Goal: Task Accomplishment & Management: Use online tool/utility

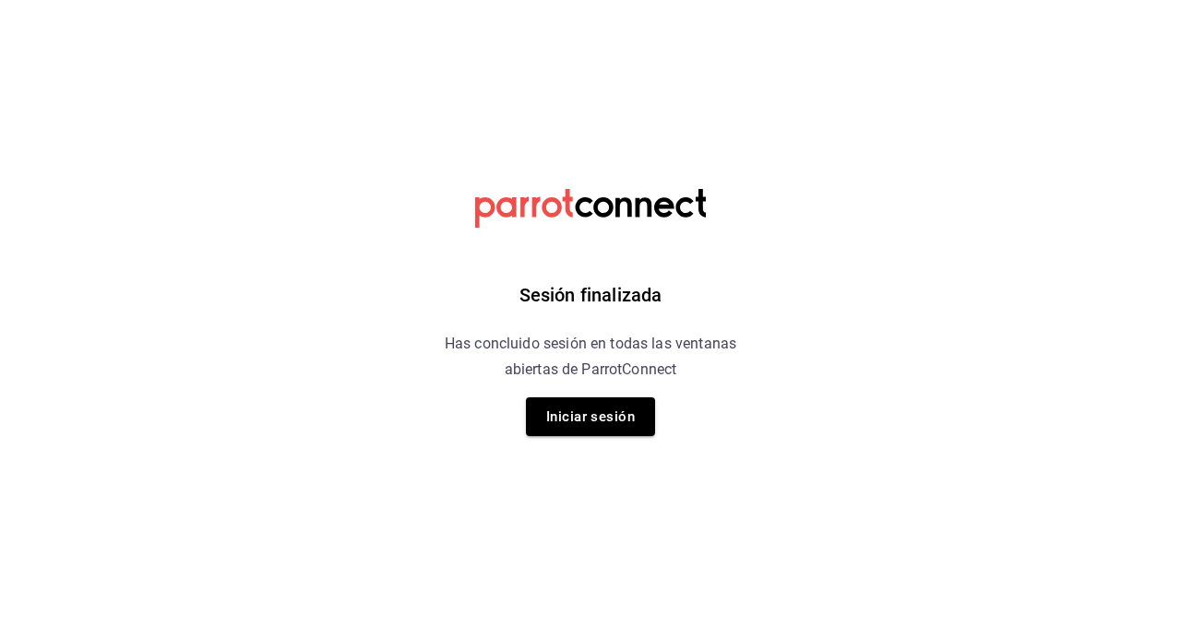
click at [514, 394] on div "Sesión finalizada Has concluido sesión en todas las ventanas abiertas de Parrot…" at bounding box center [591, 312] width 466 height 625
click at [576, 432] on button "Iniciar sesión" at bounding box center [590, 417] width 129 height 39
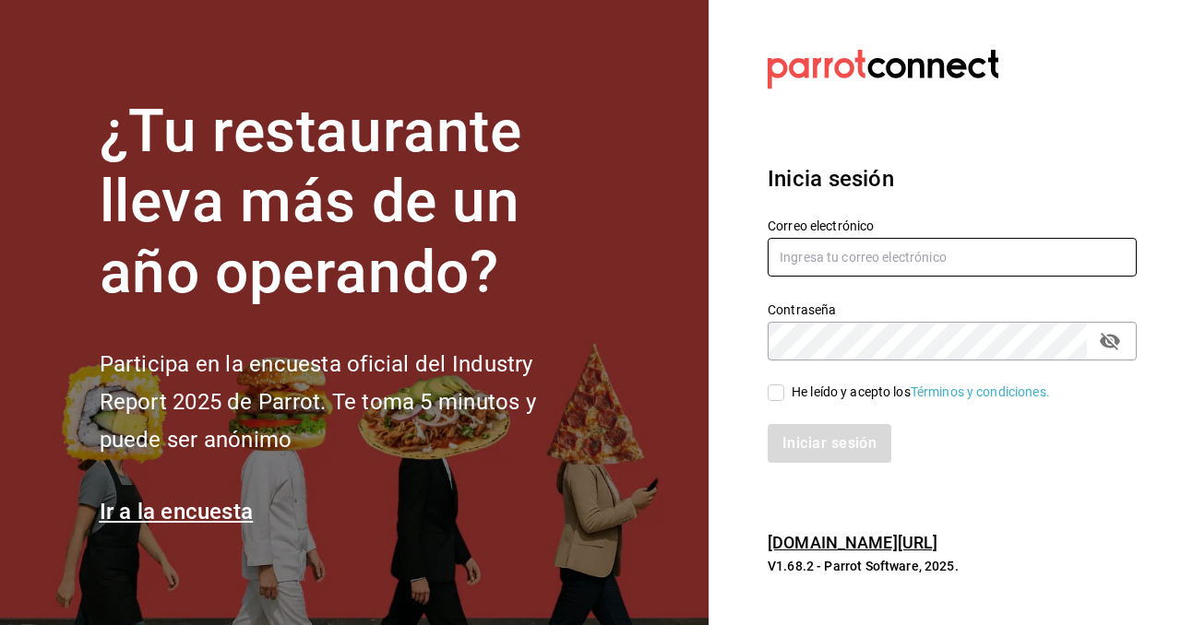
type input "[EMAIL_ADDRESS][DOMAIN_NAME]"
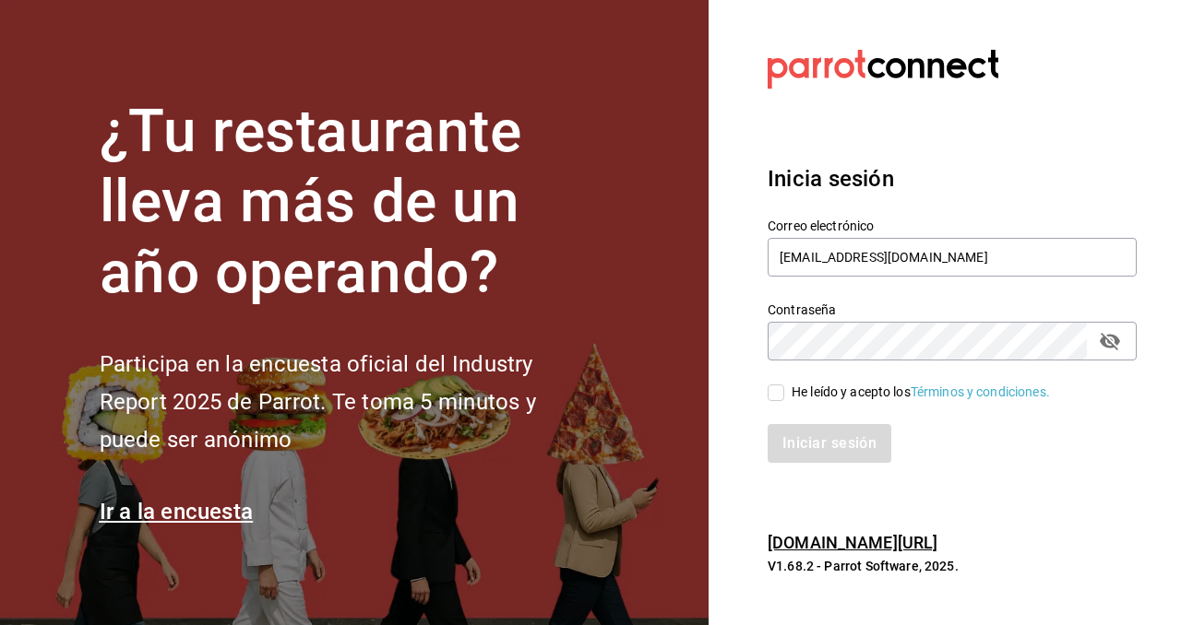
click at [779, 386] on input "He leído y acepto los Términos y condiciones." at bounding box center [775, 393] width 17 height 17
checkbox input "true"
click at [809, 448] on button "Iniciar sesión" at bounding box center [829, 443] width 125 height 39
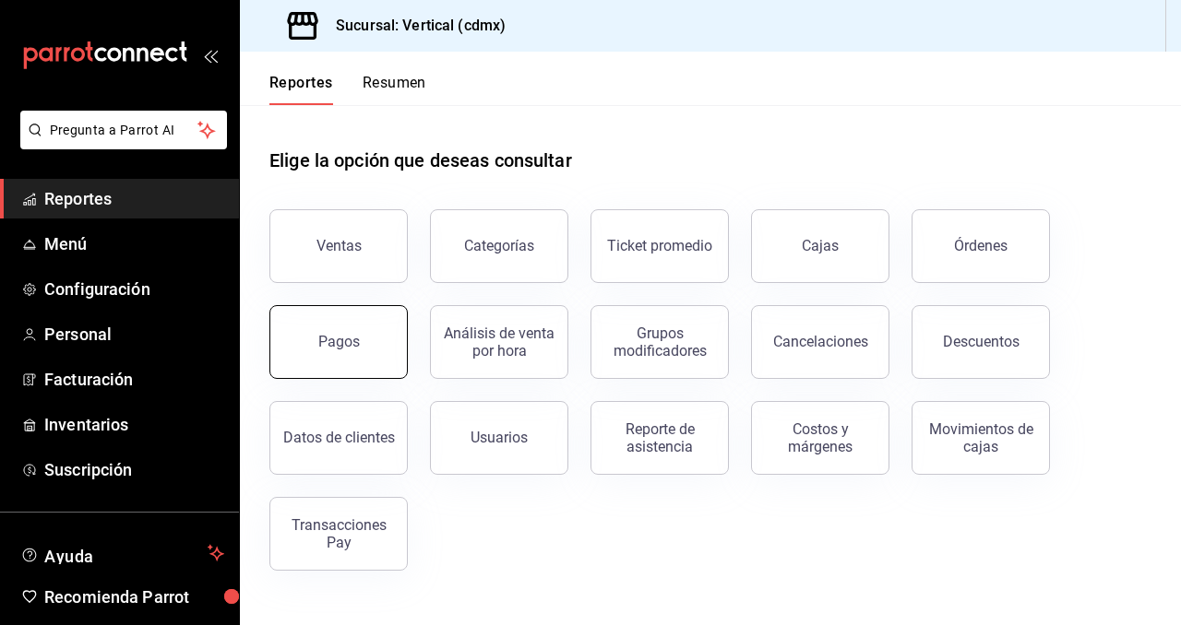
click at [381, 334] on button "Pagos" at bounding box center [338, 342] width 138 height 74
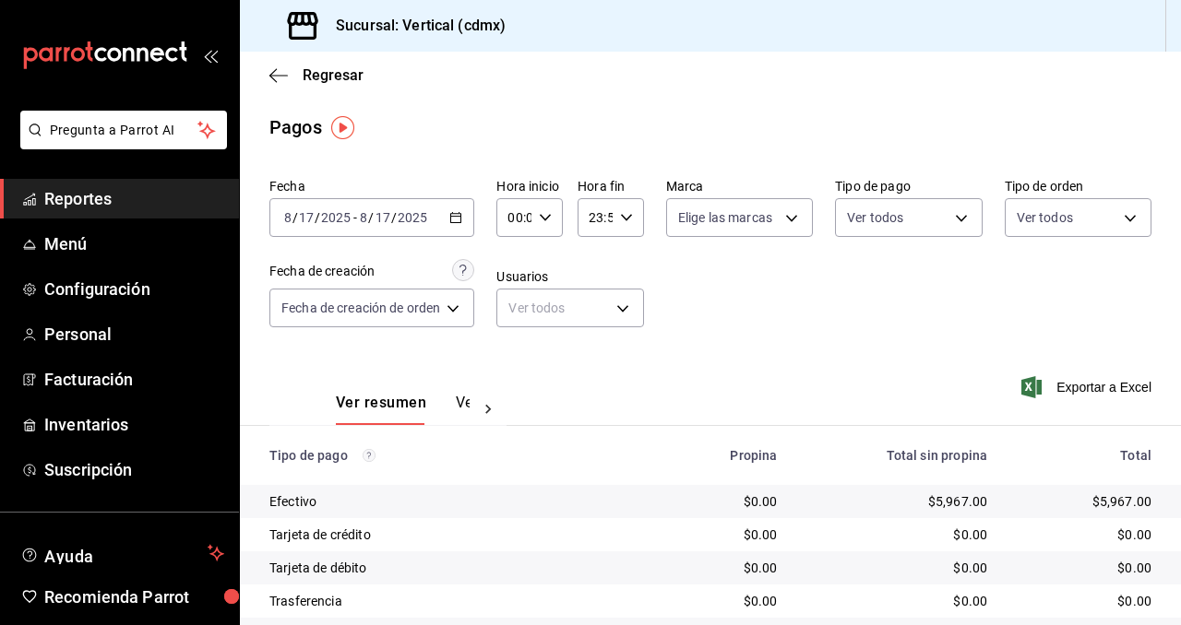
click at [457, 400] on button "Ver pagos" at bounding box center [490, 409] width 69 height 31
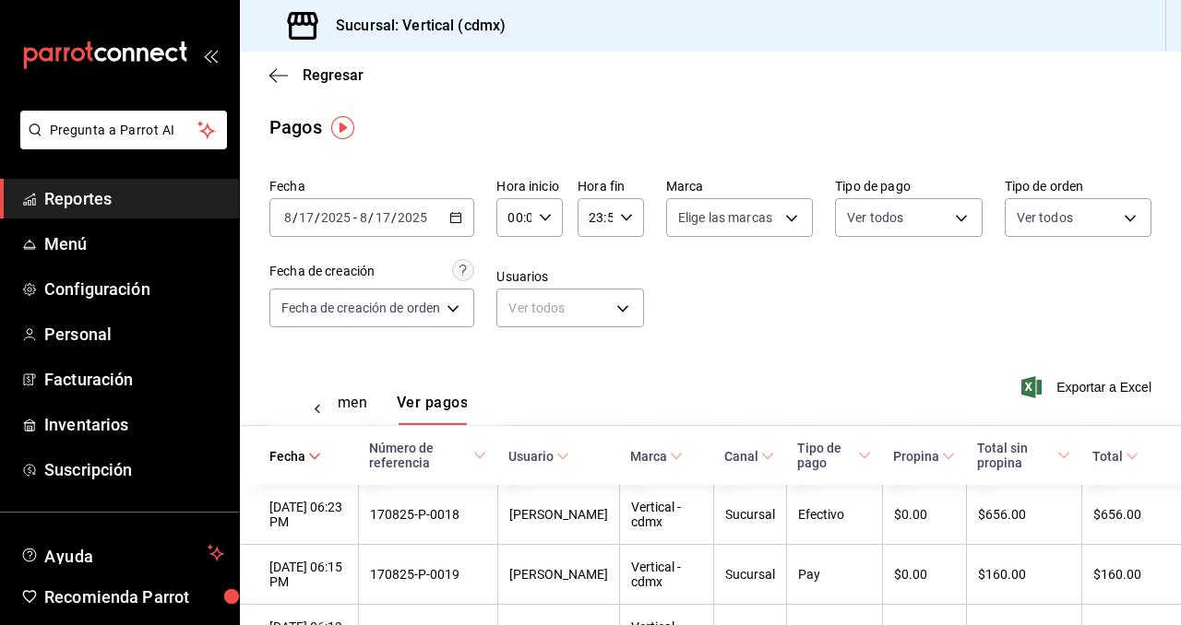
click at [458, 226] on div "[DATE] [DATE] - [DATE] [DATE]" at bounding box center [371, 217] width 205 height 39
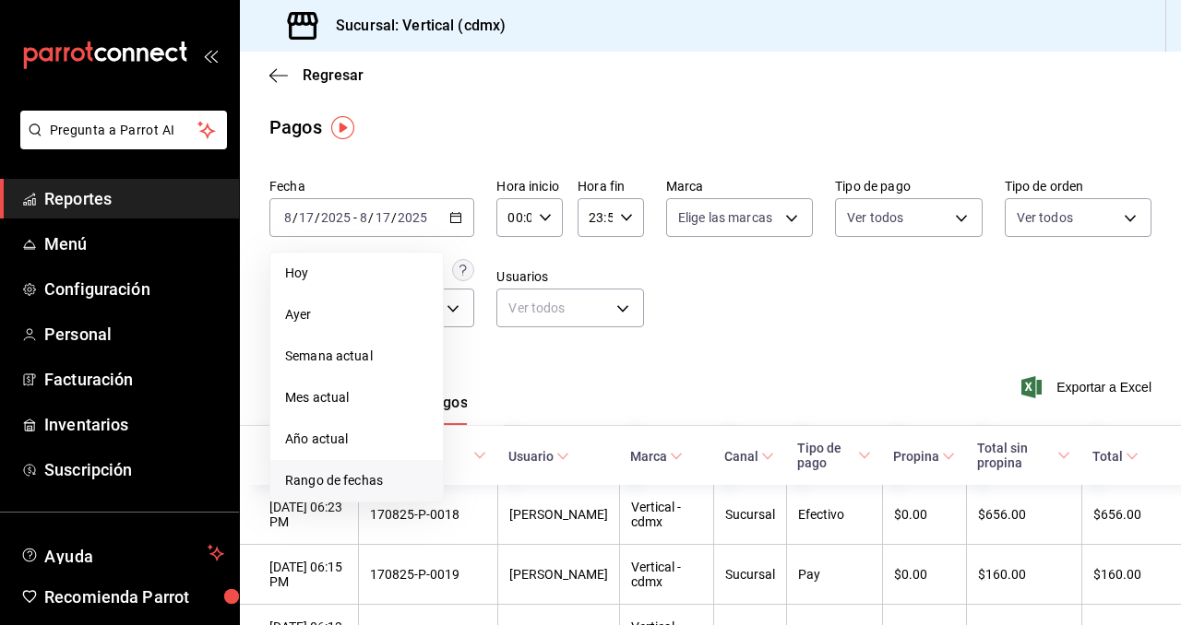
click at [388, 473] on span "Rango de fechas" at bounding box center [356, 480] width 143 height 19
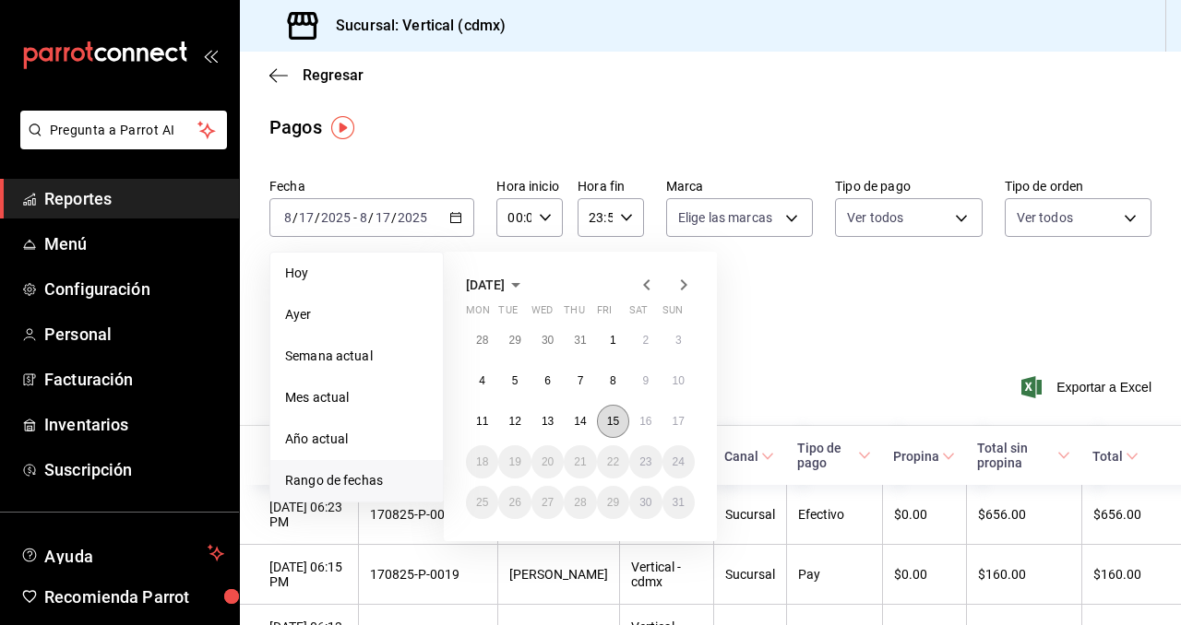
click at [608, 413] on button "15" at bounding box center [613, 421] width 32 height 33
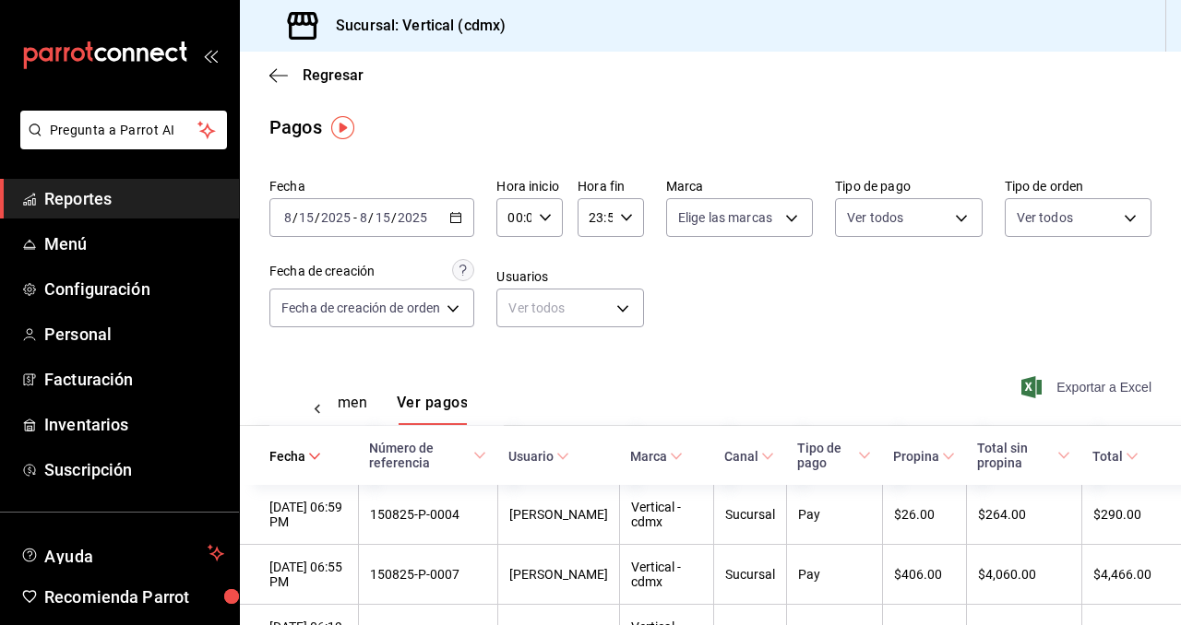
click at [1120, 393] on span "Exportar a Excel" at bounding box center [1088, 387] width 126 height 22
click at [280, 76] on icon "button" at bounding box center [278, 75] width 18 height 17
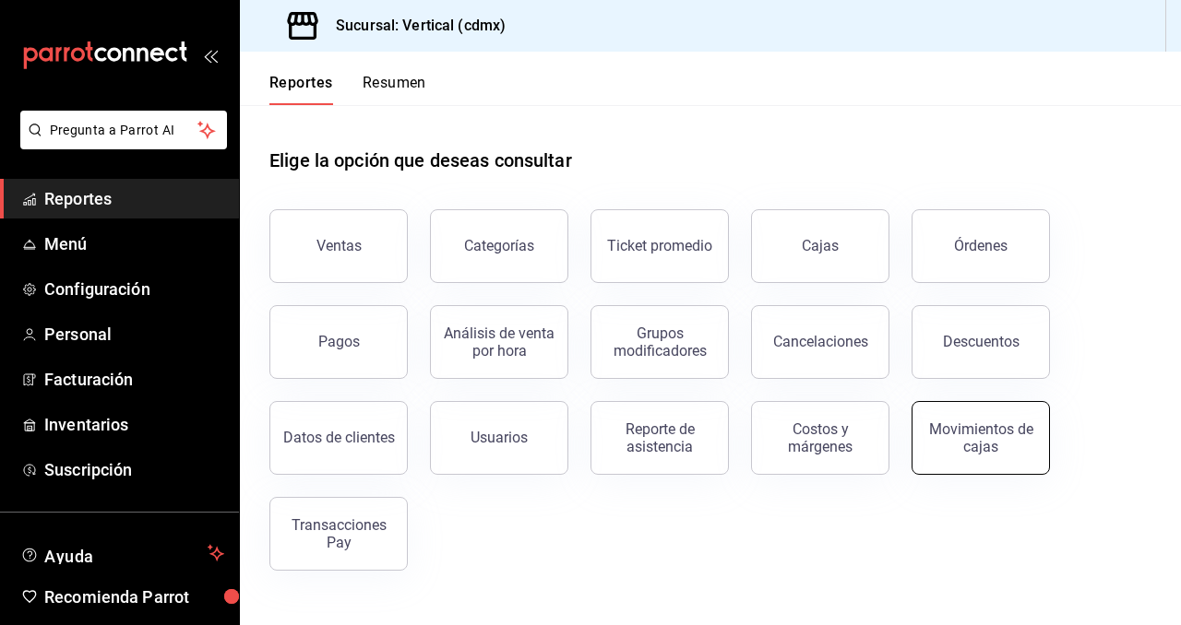
click at [952, 421] on button "Movimientos de cajas" at bounding box center [980, 438] width 138 height 74
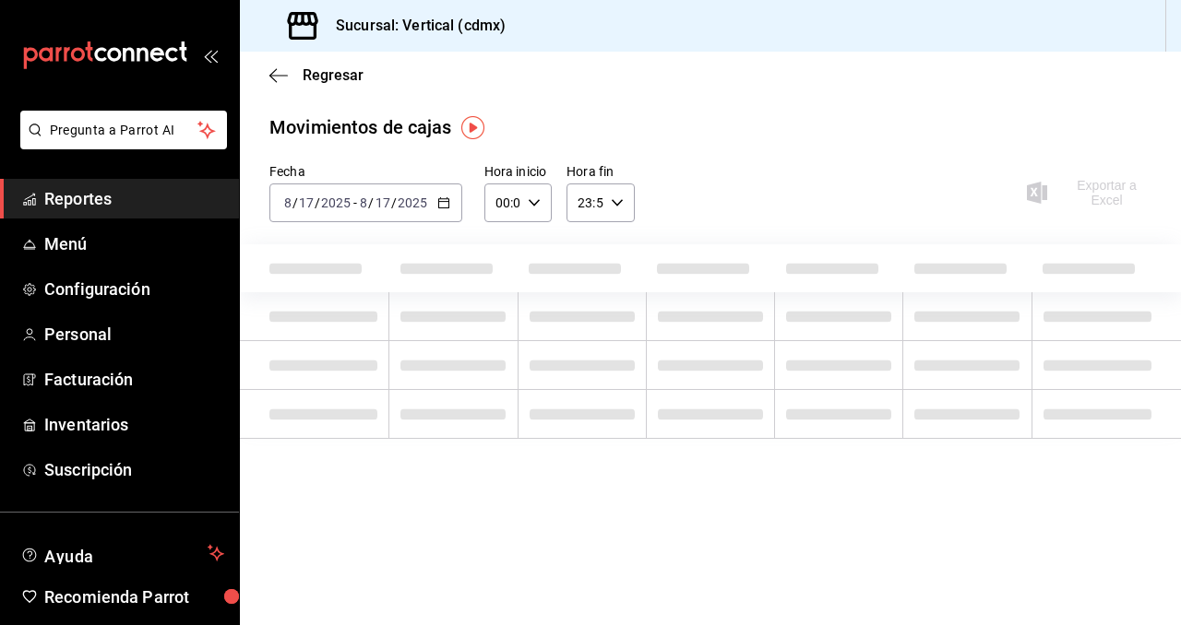
click at [441, 207] on icon "button" at bounding box center [443, 202] width 13 height 13
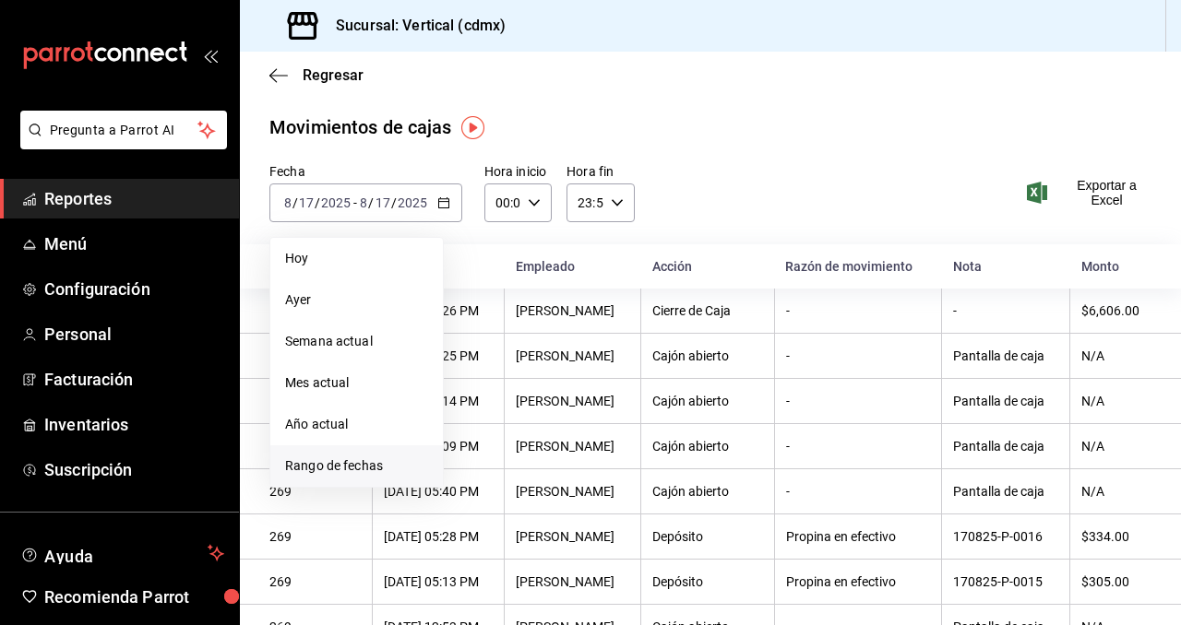
click at [378, 454] on li "Rango de fechas" at bounding box center [356, 466] width 172 height 42
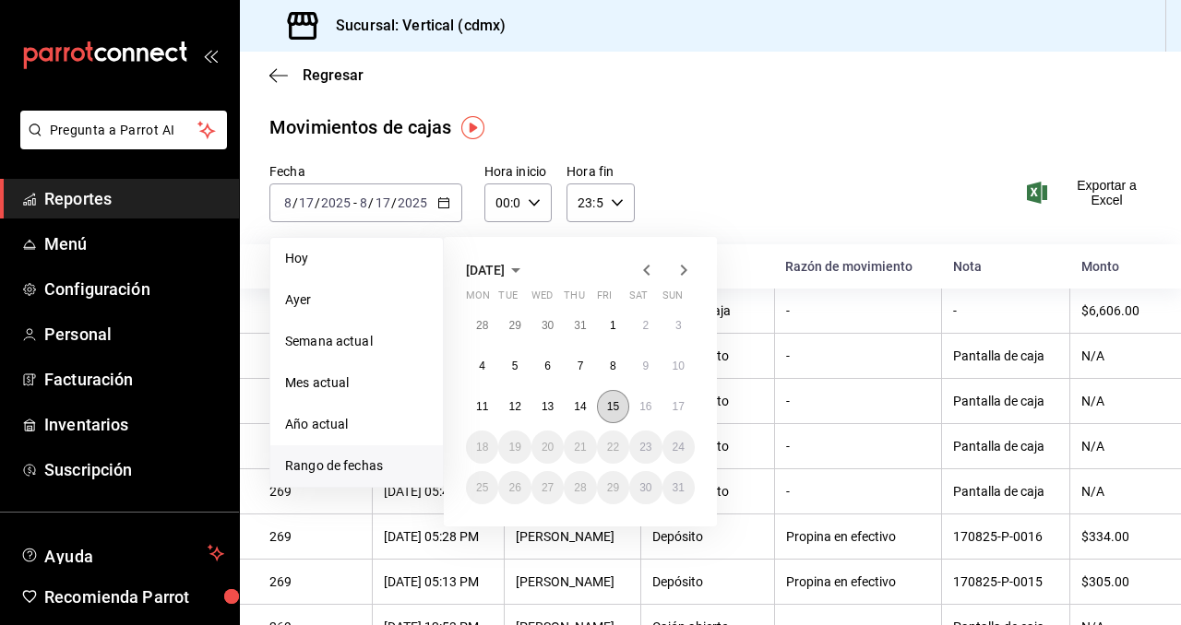
click at [612, 405] on abbr "15" at bounding box center [613, 406] width 12 height 13
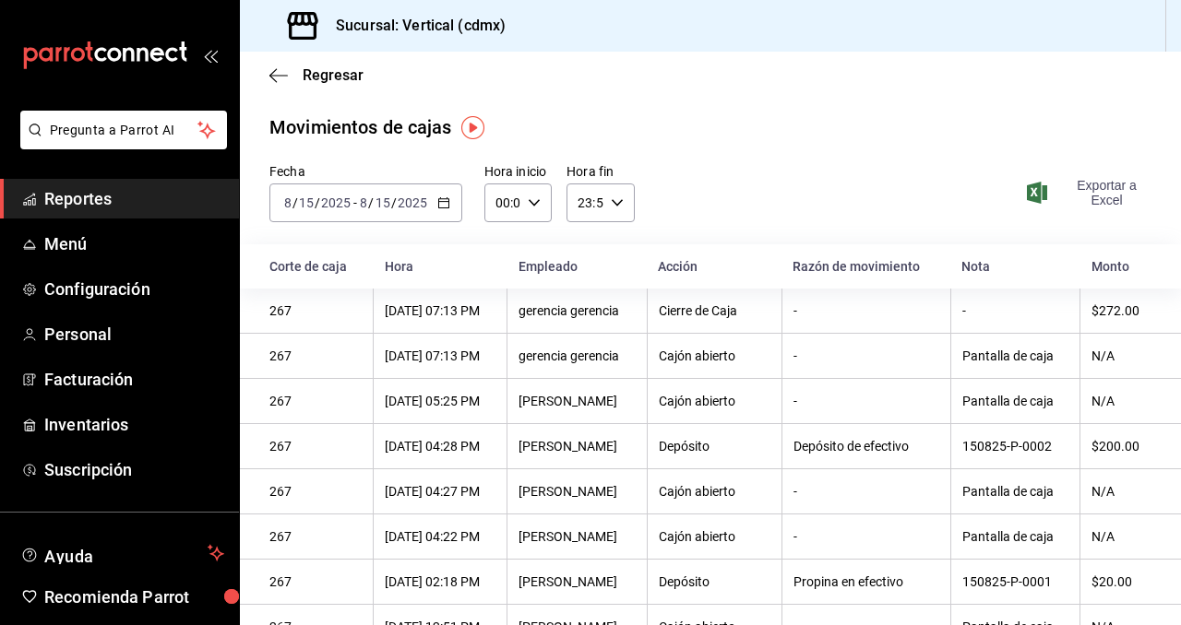
click at [1113, 196] on span "Exportar a Excel" at bounding box center [1090, 193] width 121 height 30
click at [448, 204] on icon "button" at bounding box center [443, 202] width 13 height 13
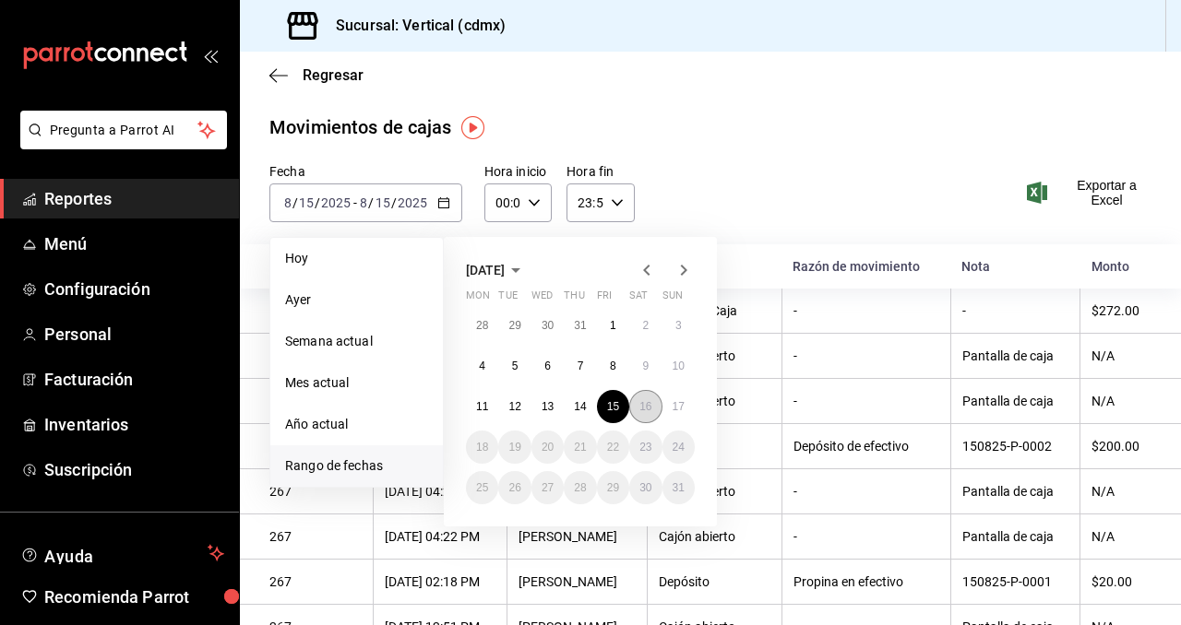
click at [635, 406] on button "16" at bounding box center [645, 406] width 32 height 33
click at [635, 405] on button "16" at bounding box center [645, 406] width 32 height 33
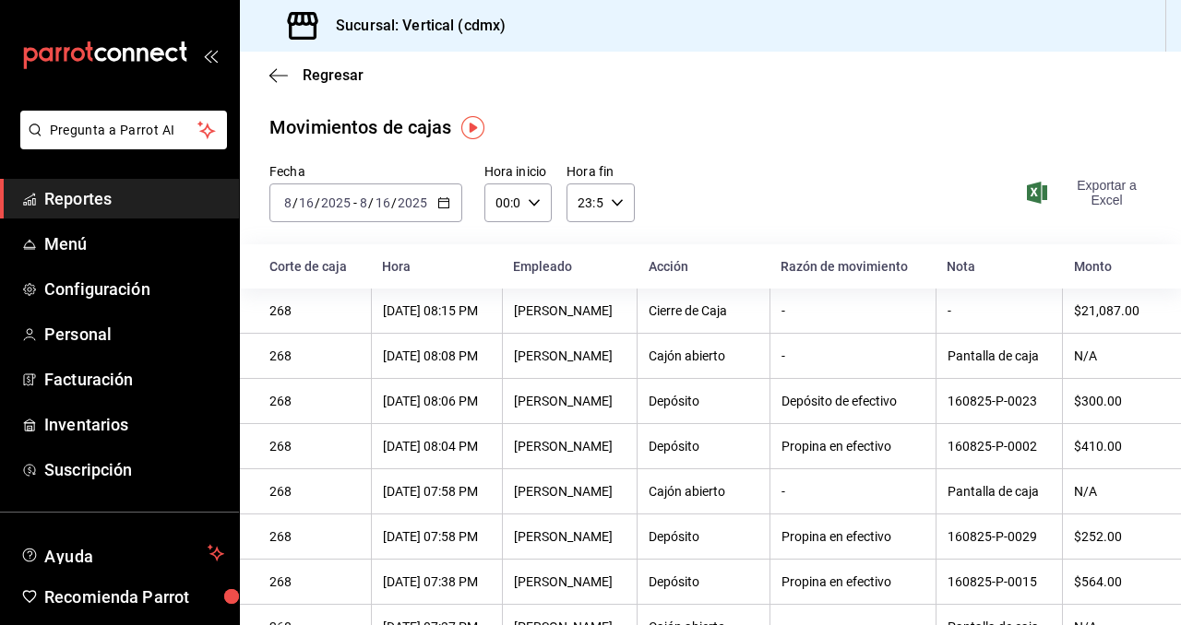
click at [1093, 198] on span "Exportar a Excel" at bounding box center [1090, 193] width 121 height 30
click at [328, 77] on span "Regresar" at bounding box center [333, 75] width 61 height 18
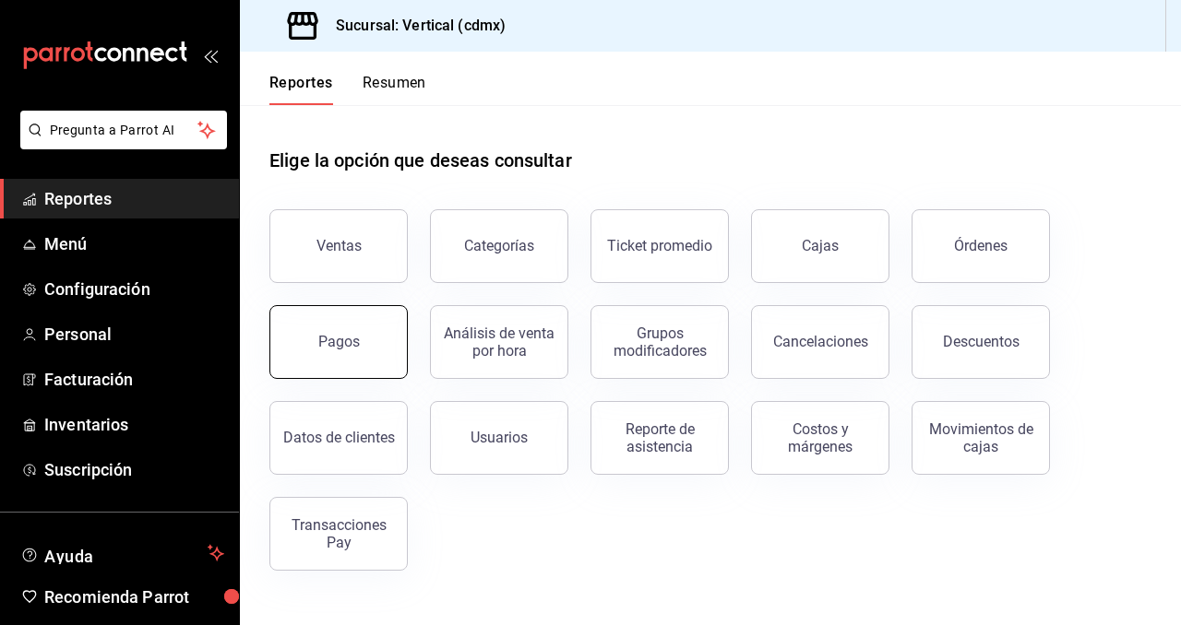
click at [357, 346] on button "Pagos" at bounding box center [338, 342] width 138 height 74
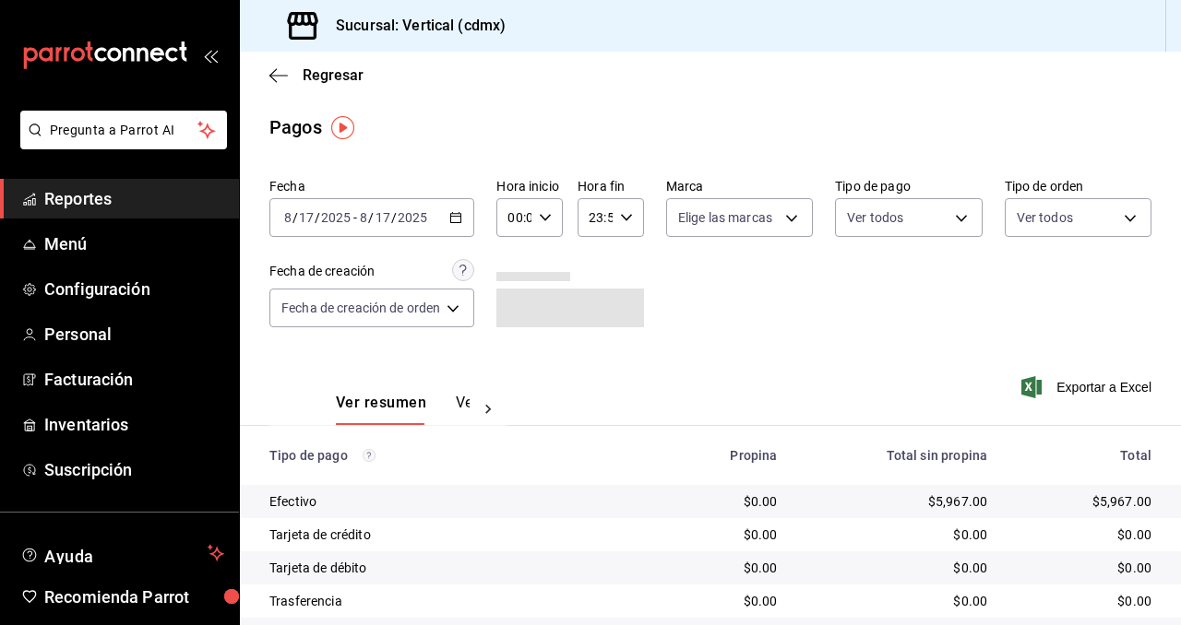
click at [460, 222] on \(Stroke\) "button" at bounding box center [455, 218] width 11 height 10
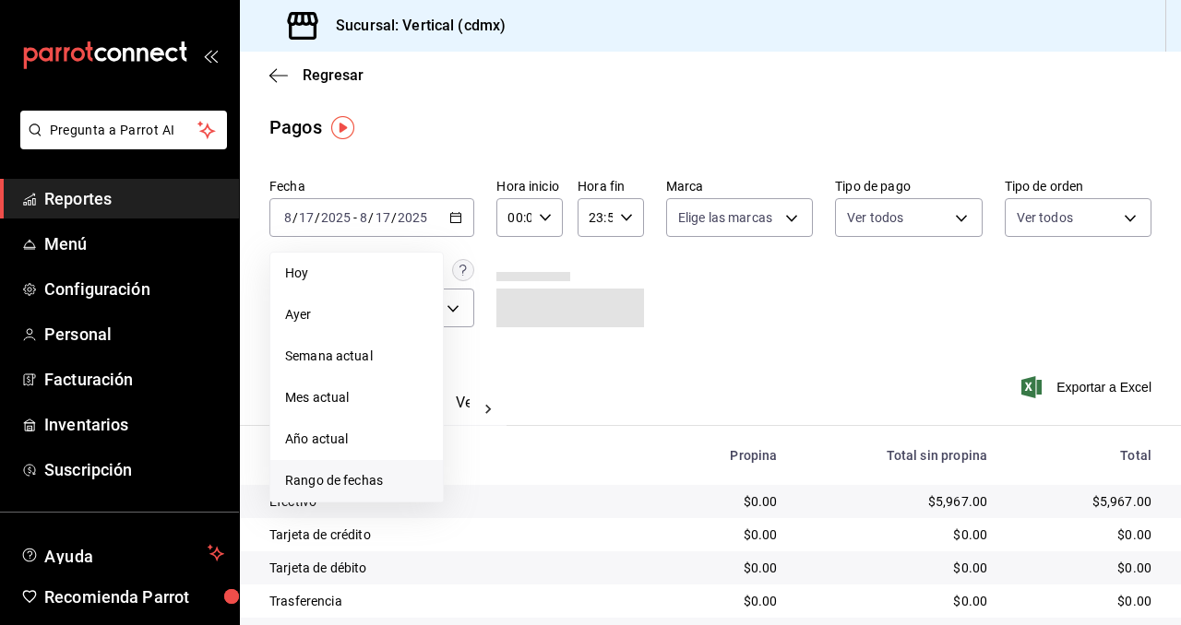
click at [380, 476] on span "Rango de fechas" at bounding box center [356, 480] width 143 height 19
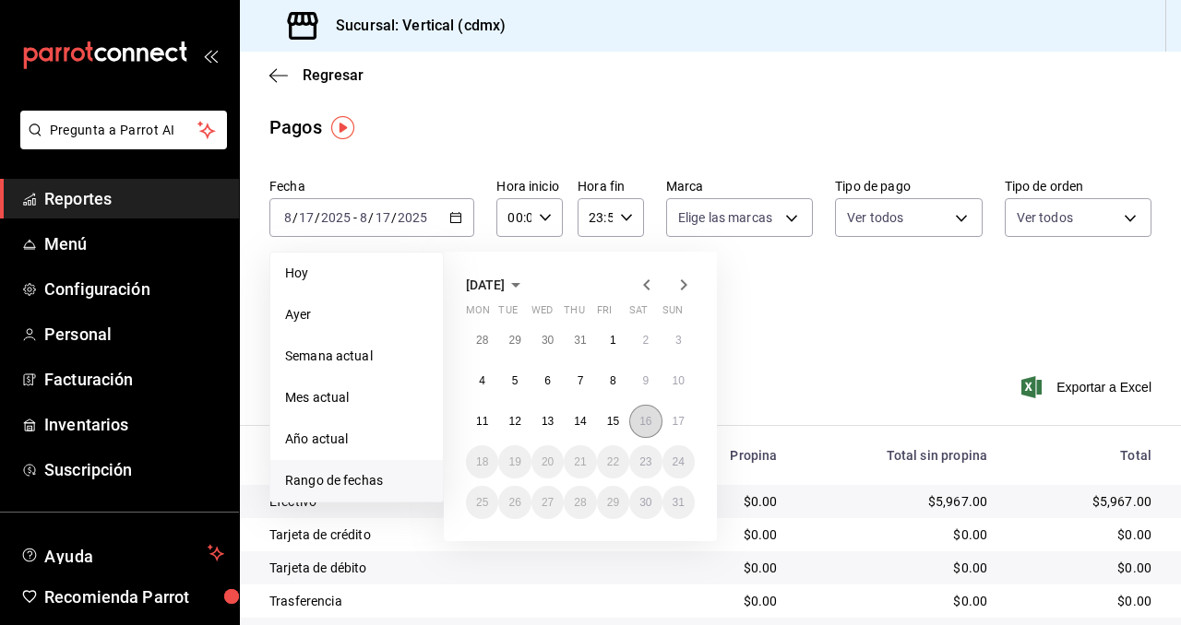
click at [643, 423] on abbr "16" at bounding box center [645, 421] width 12 height 13
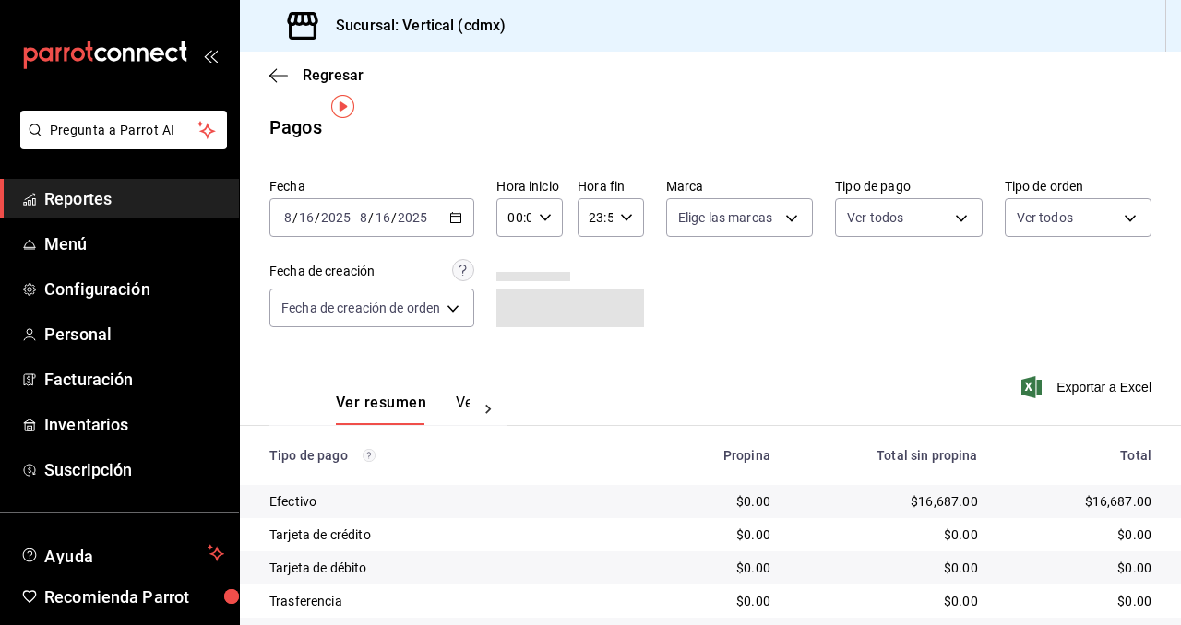
scroll to position [30, 0]
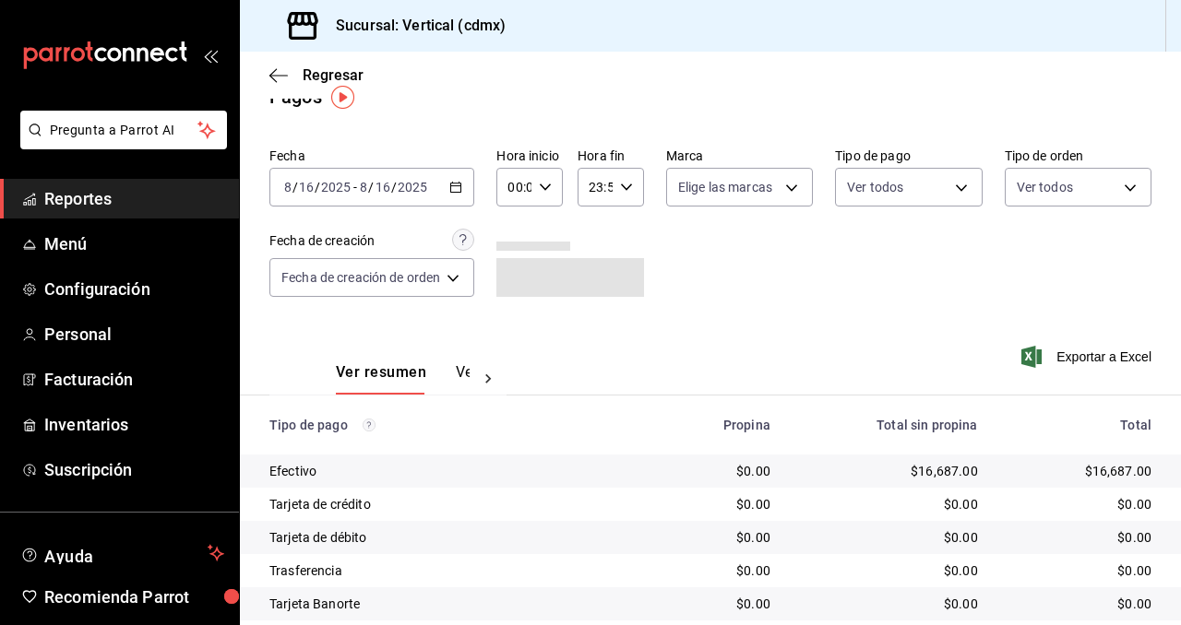
click at [471, 371] on div at bounding box center [487, 378] width 37 height 31
click at [448, 386] on button "Ver pagos" at bounding box center [435, 378] width 69 height 31
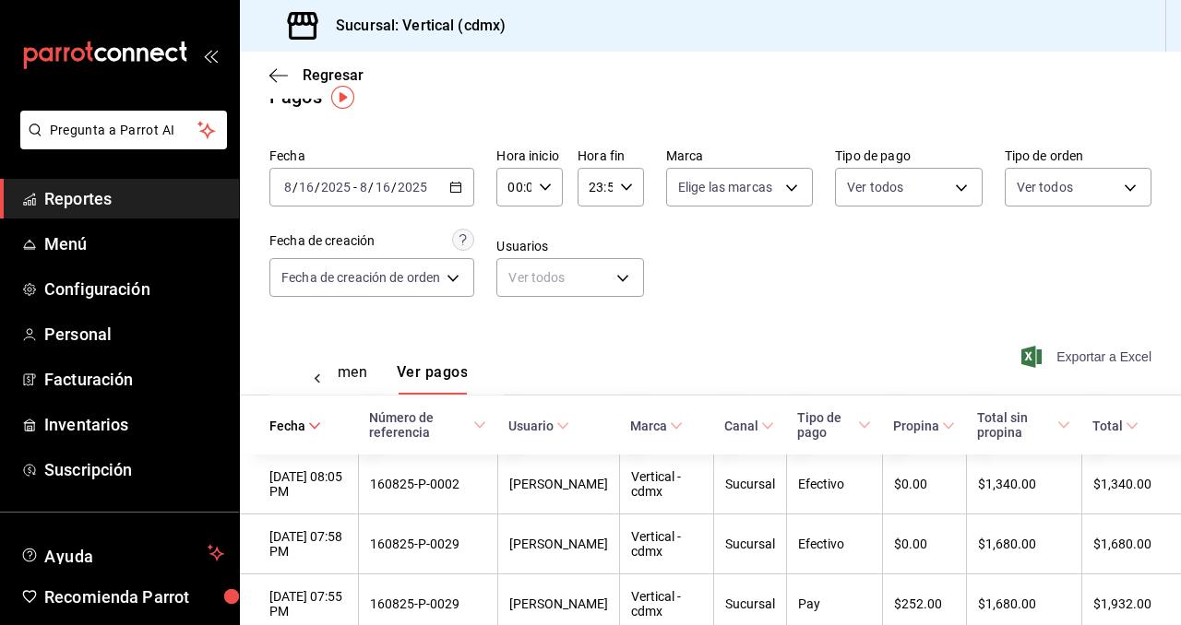
click at [1055, 357] on span "Exportar a Excel" at bounding box center [1088, 357] width 126 height 22
